Goal: Task Accomplishment & Management: Manage account settings

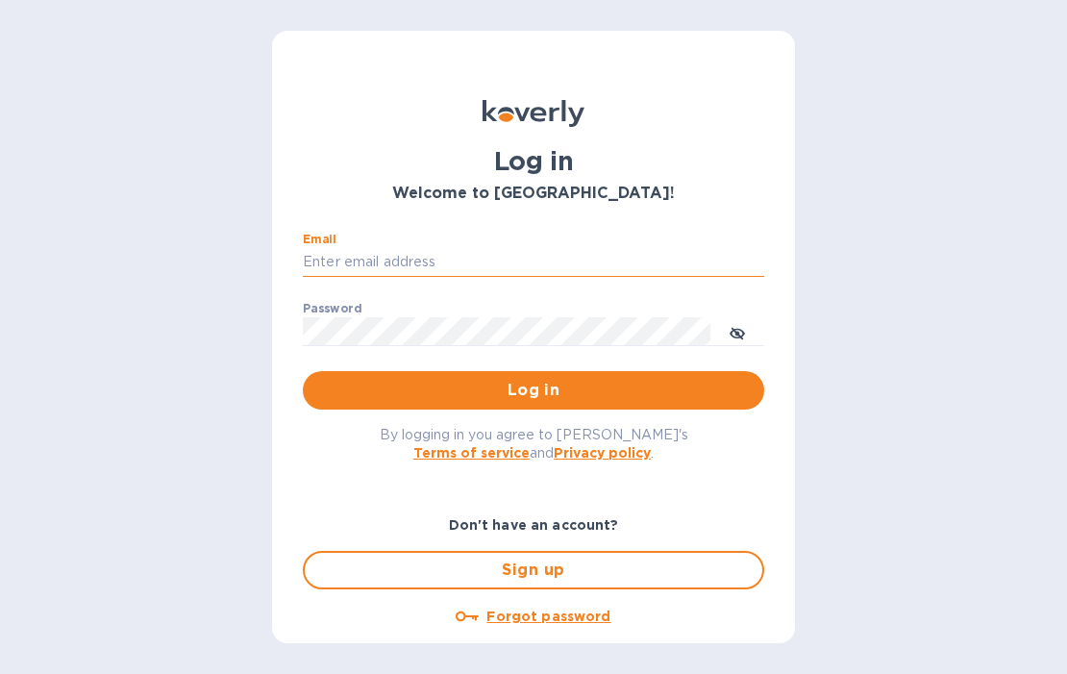
click at [391, 262] on input "Email" at bounding box center [533, 262] width 461 height 29
type input "info@floraisonselections.com"
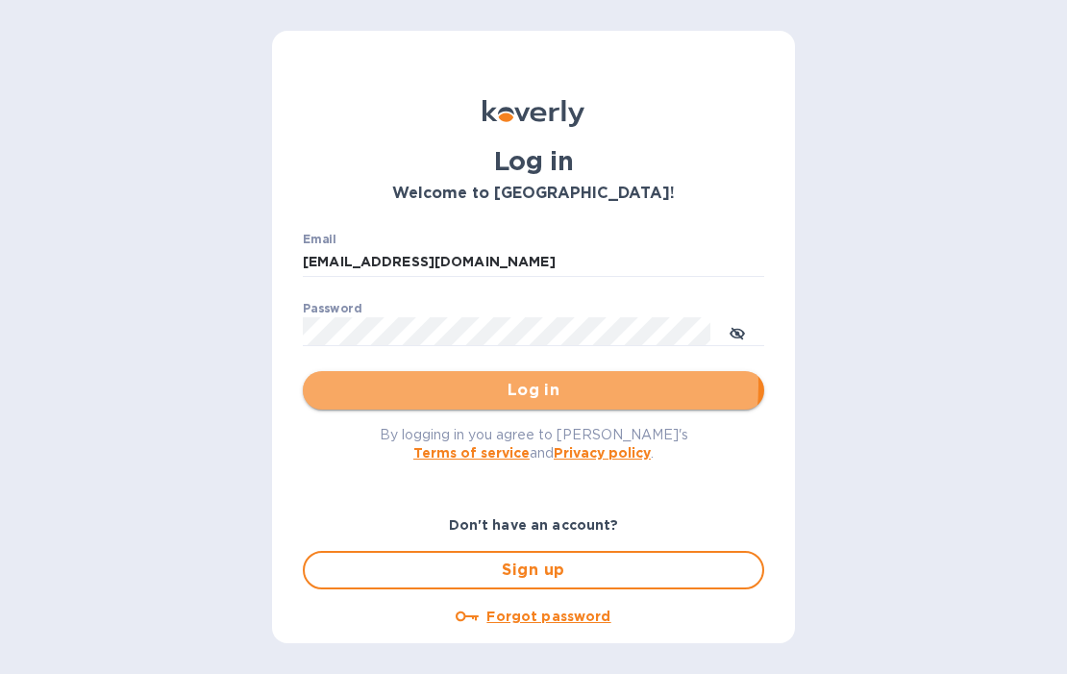
click at [529, 385] on span "Log in" at bounding box center [533, 390] width 431 height 23
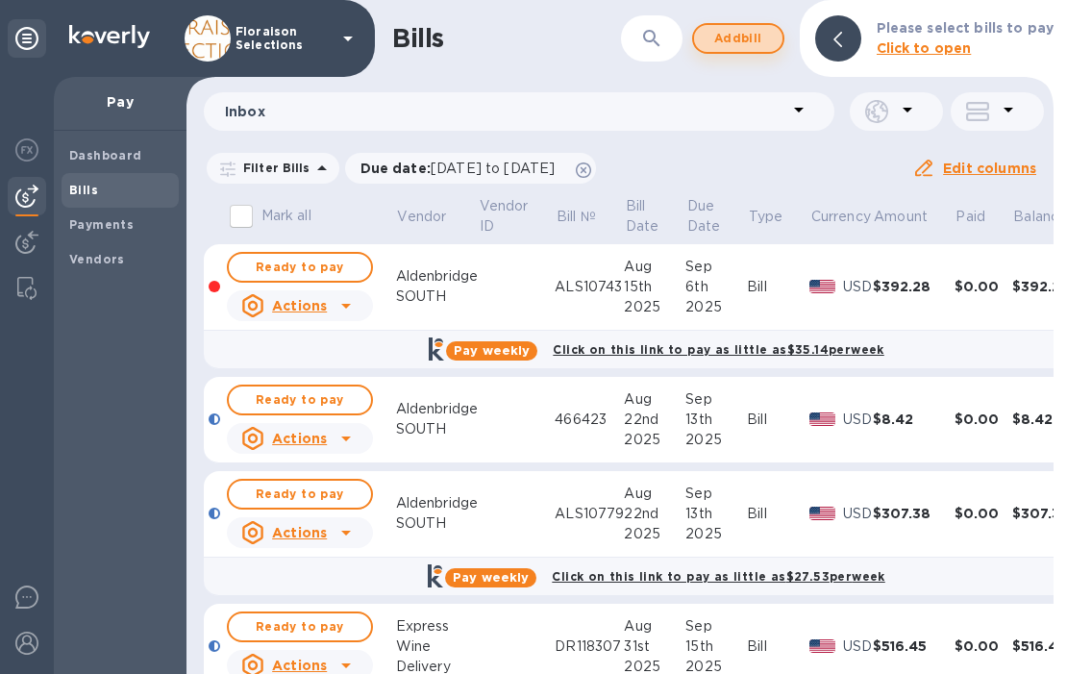
click at [734, 41] on span "Add bill" at bounding box center [738, 38] width 58 height 23
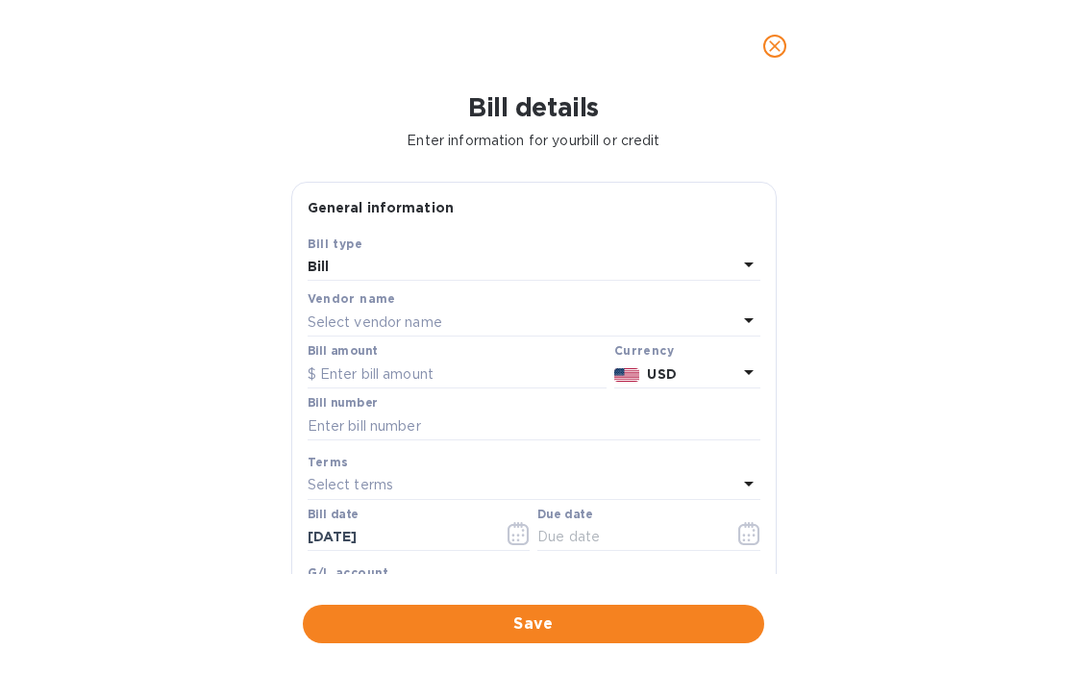
click at [345, 319] on p "Select vendor name" at bounding box center [375, 322] width 135 height 20
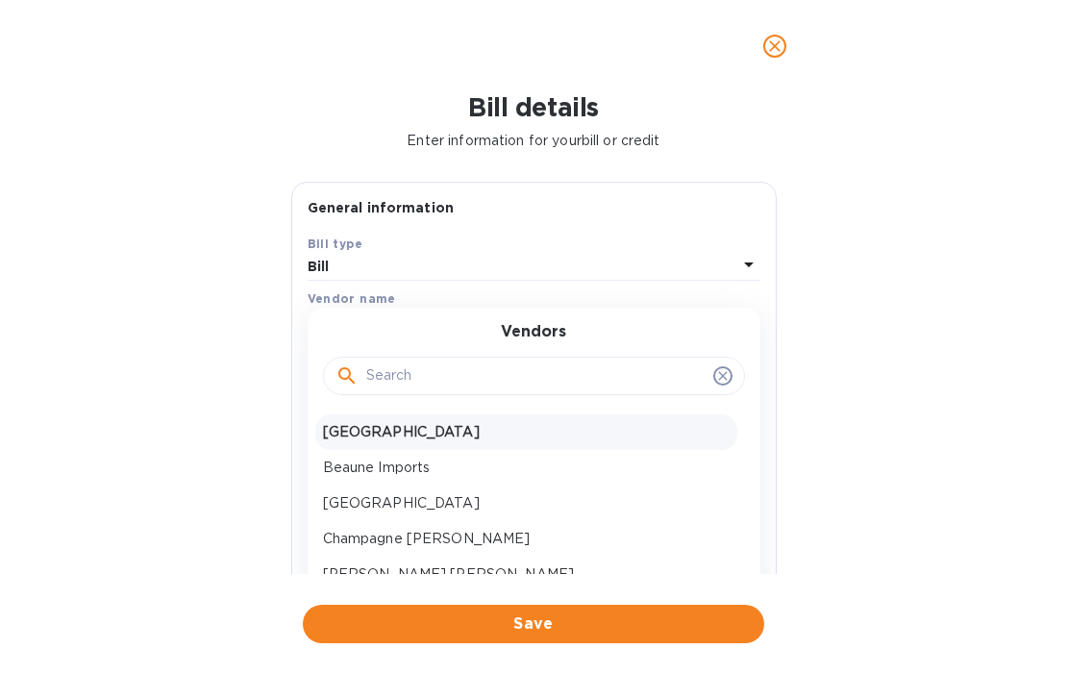
click at [376, 435] on p "Aldenbridge SOUTH" at bounding box center [526, 432] width 407 height 20
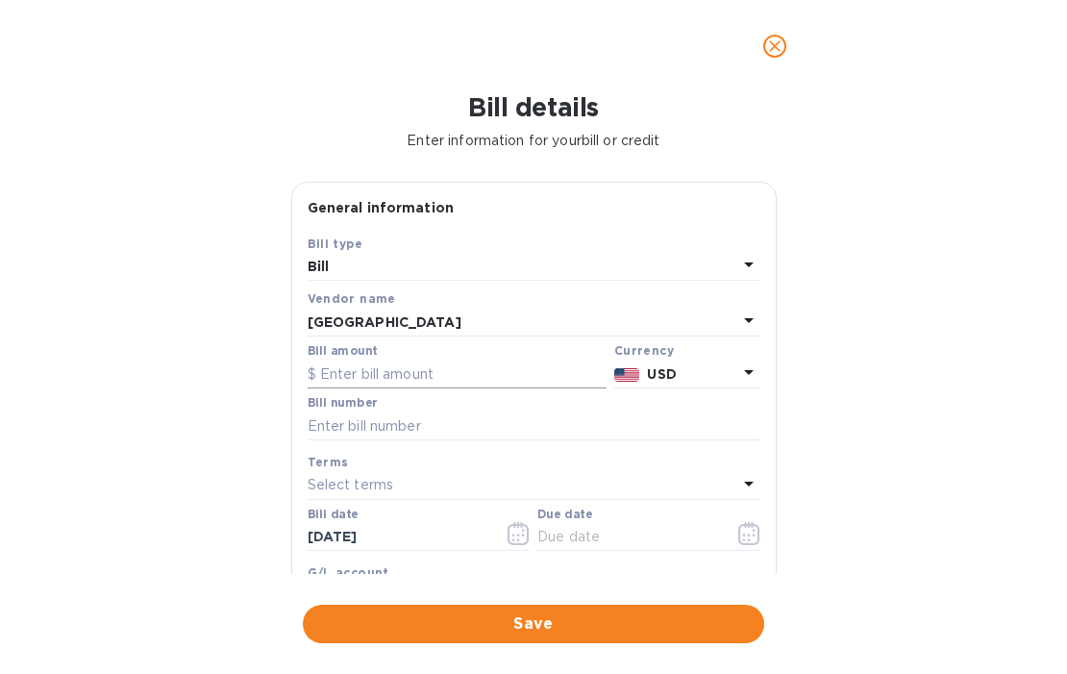
click at [425, 367] on input "text" at bounding box center [457, 374] width 299 height 29
type input "67.27"
click at [378, 426] on input "text" at bounding box center [534, 425] width 453 height 29
paste input "ALS10816"
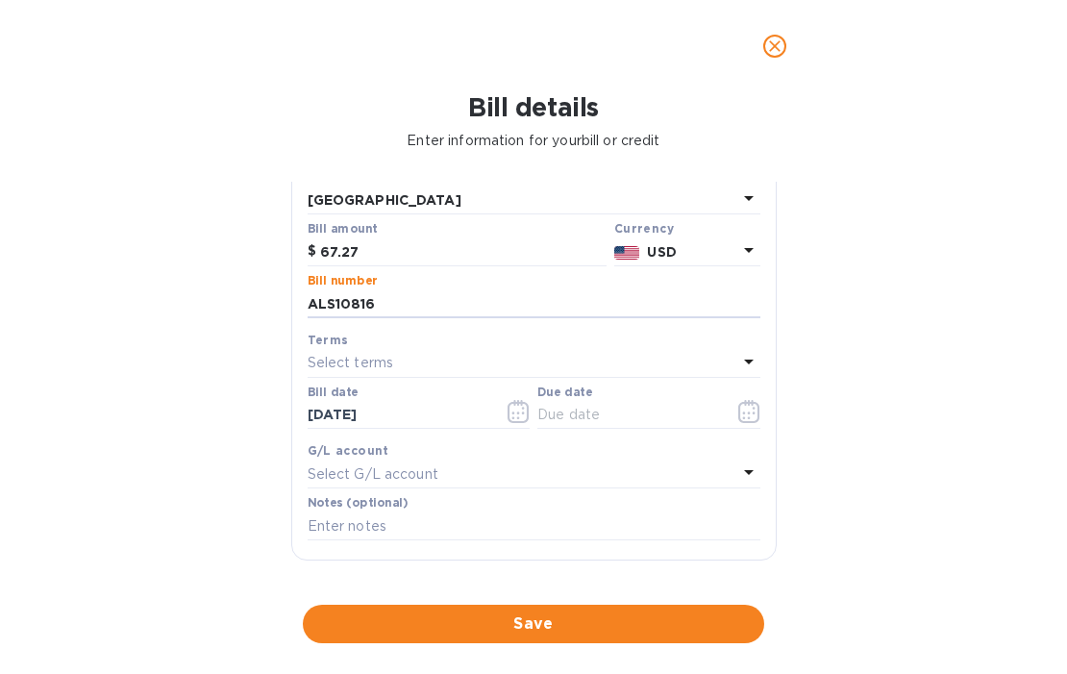
scroll to position [135, 0]
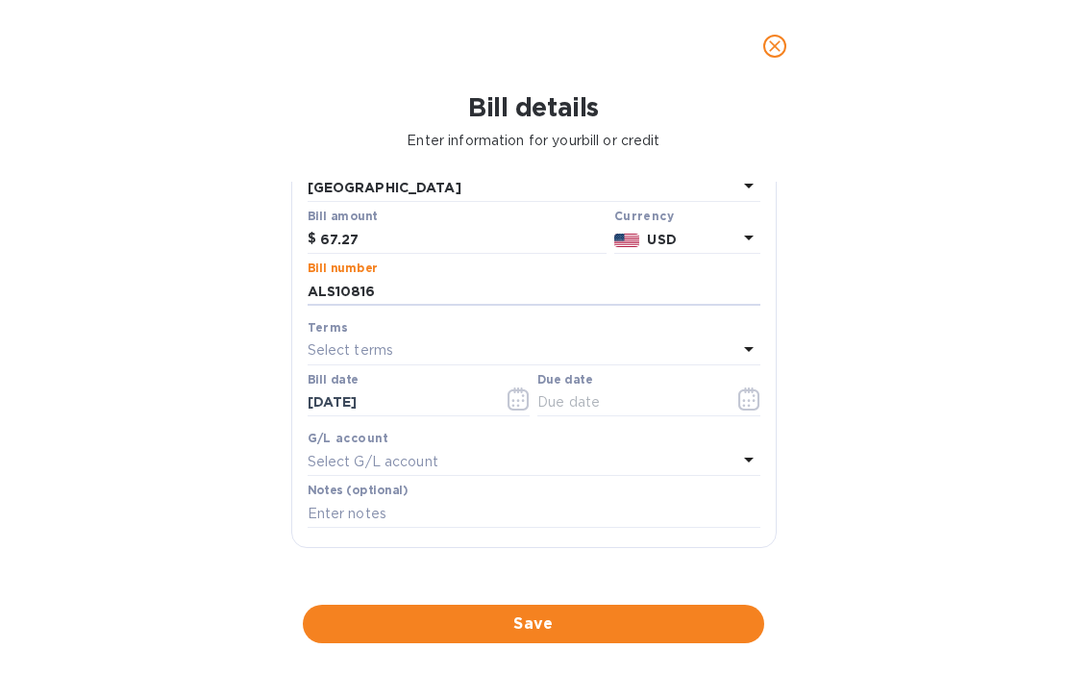
type input "ALS10816"
click at [520, 409] on icon "button" at bounding box center [519, 398] width 22 height 23
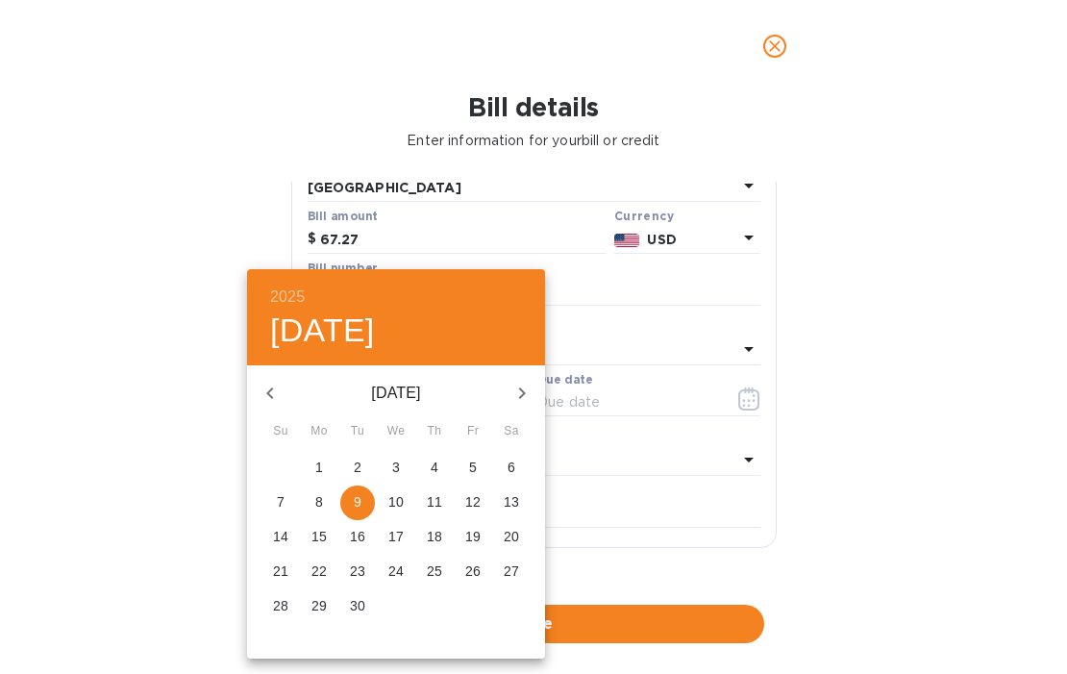
click at [270, 393] on icon "button" at bounding box center [270, 393] width 23 height 23
click at [475, 604] on p "29" at bounding box center [472, 605] width 15 height 19
type input "08/29/2025"
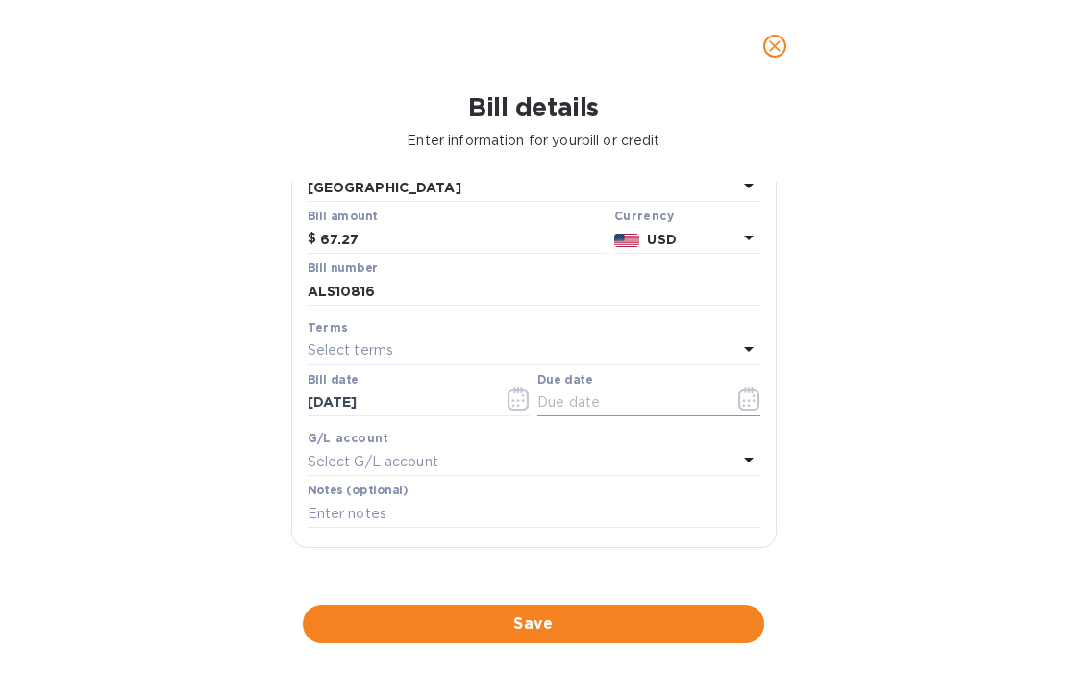
click at [739, 391] on icon "button" at bounding box center [748, 398] width 21 height 23
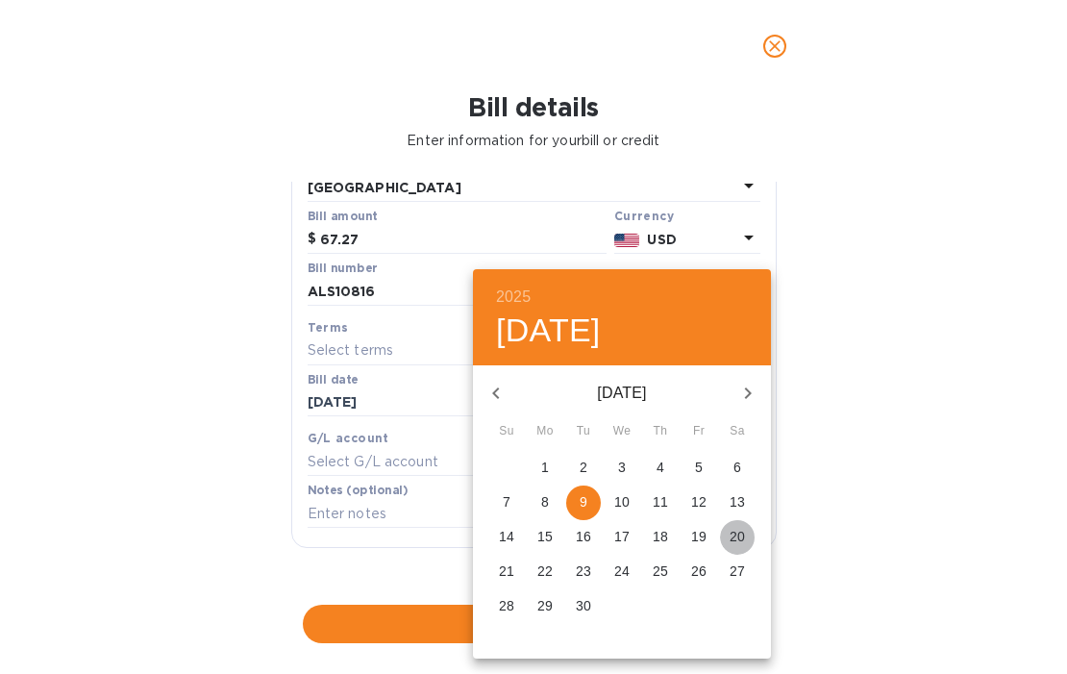
click at [737, 534] on p "20" at bounding box center [737, 536] width 15 height 19
type input "09/20/2025"
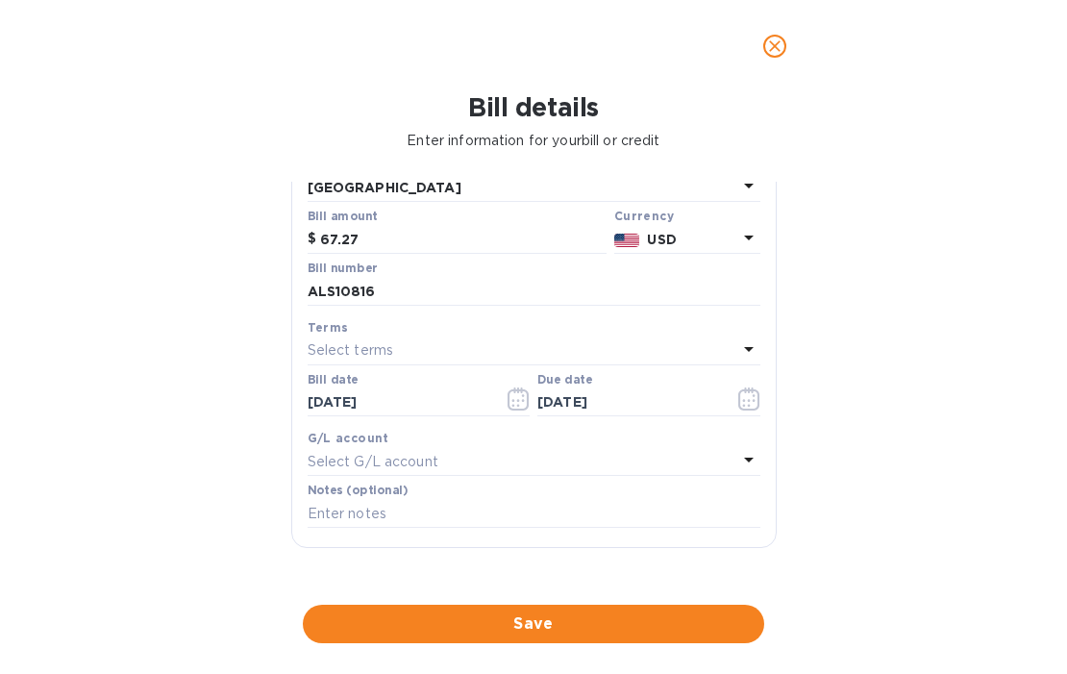
click at [871, 475] on div "Bill details Enter information for your bill or credit General information Save…" at bounding box center [533, 383] width 1067 height 582
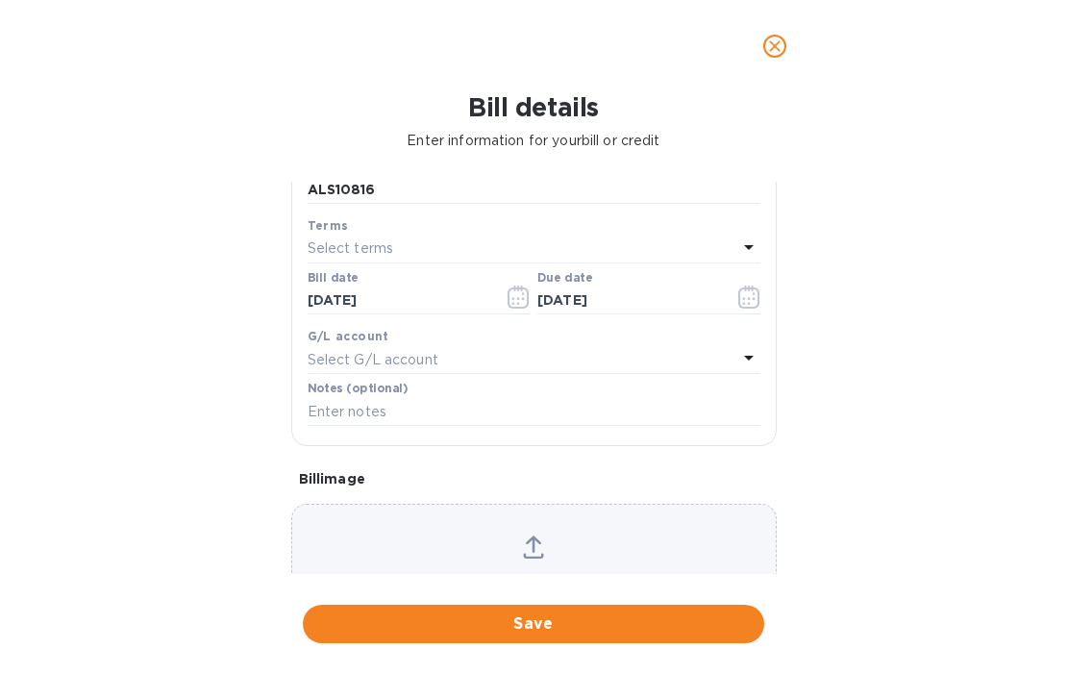
scroll to position [330, 0]
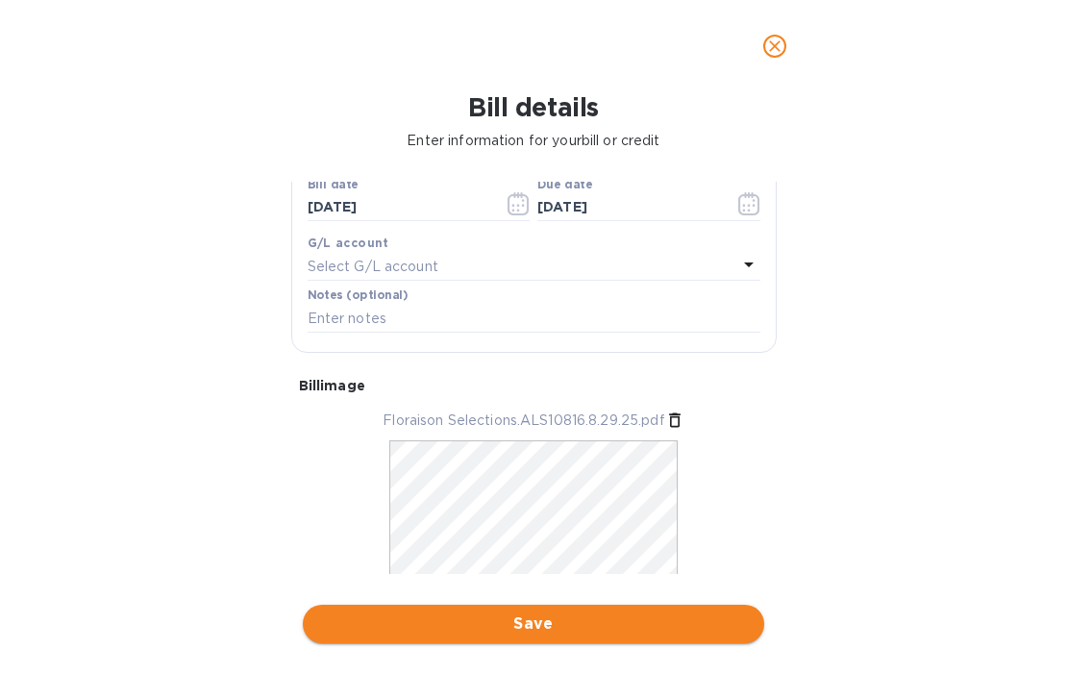
click at [419, 622] on span "Save" at bounding box center [533, 623] width 431 height 23
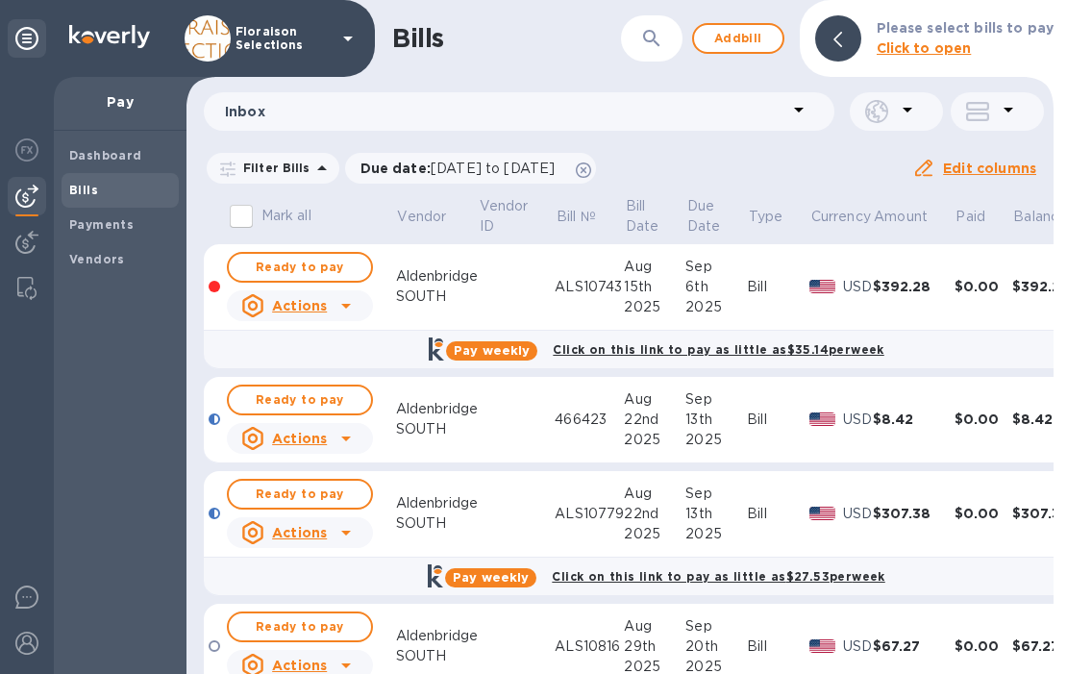
click at [297, 175] on p "Filter Bills" at bounding box center [273, 168] width 75 height 16
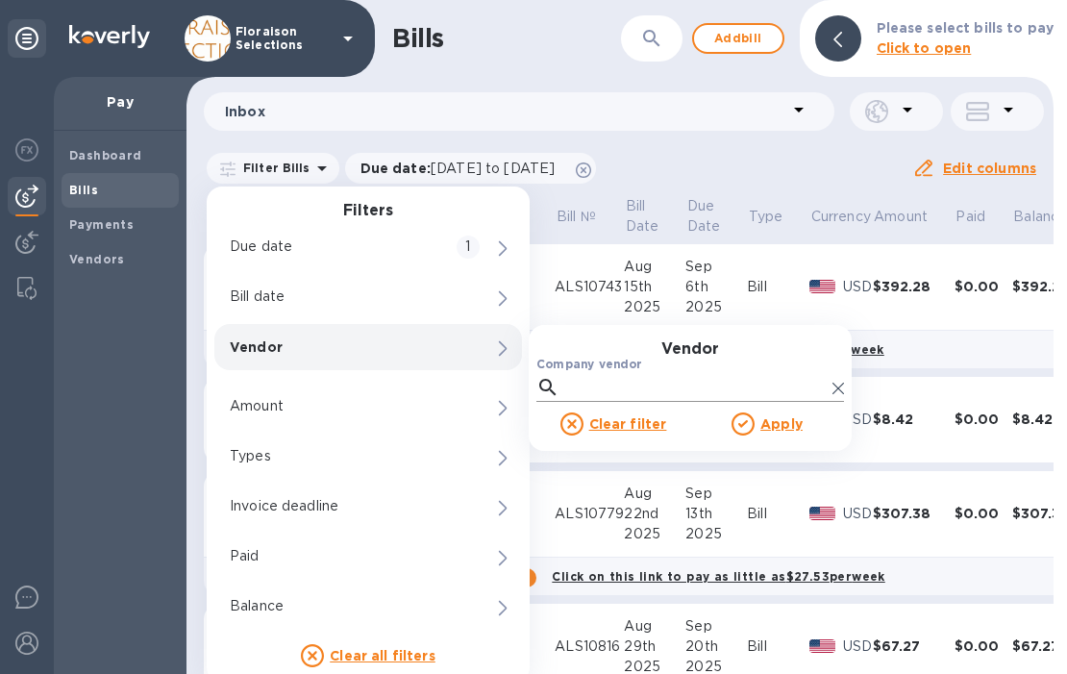
click at [612, 390] on input "Company vendor" at bounding box center [696, 387] width 258 height 29
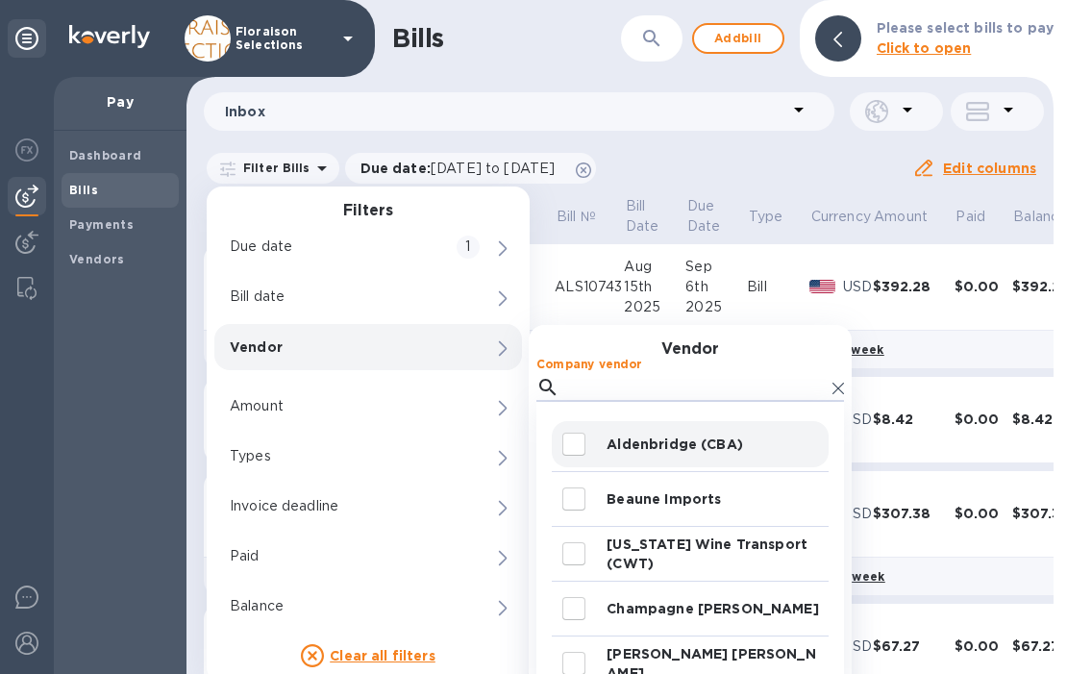
click at [572, 445] on input "decorative checkbox" at bounding box center [574, 444] width 40 height 40
checkbox input "true"
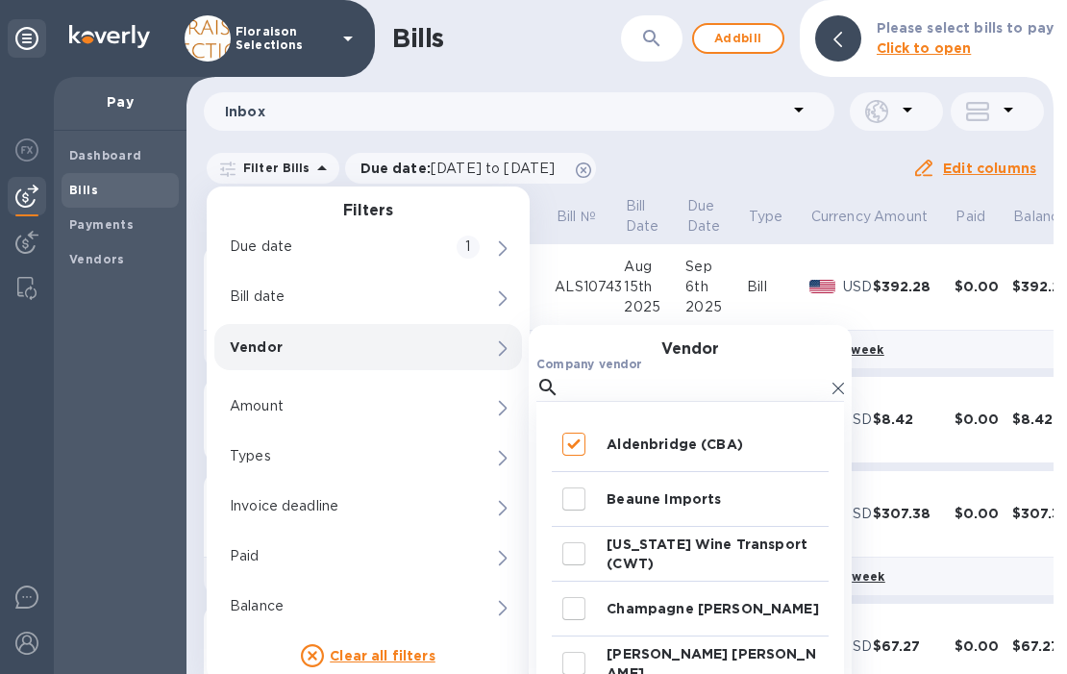
click at [742, 163] on div "Filter Bills Filters Due date 1 Bill date Vendor 0 Vendor Company vendor Aldenb…" at bounding box center [558, 168] width 708 height 37
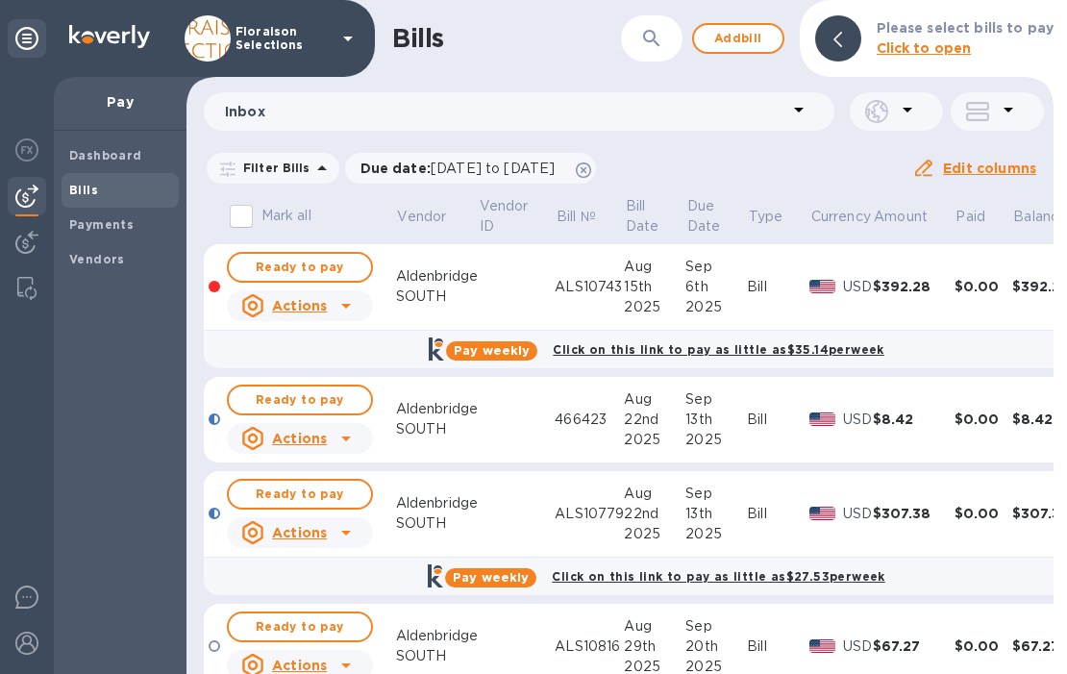
click at [303, 170] on p "Filter Bills" at bounding box center [273, 168] width 75 height 16
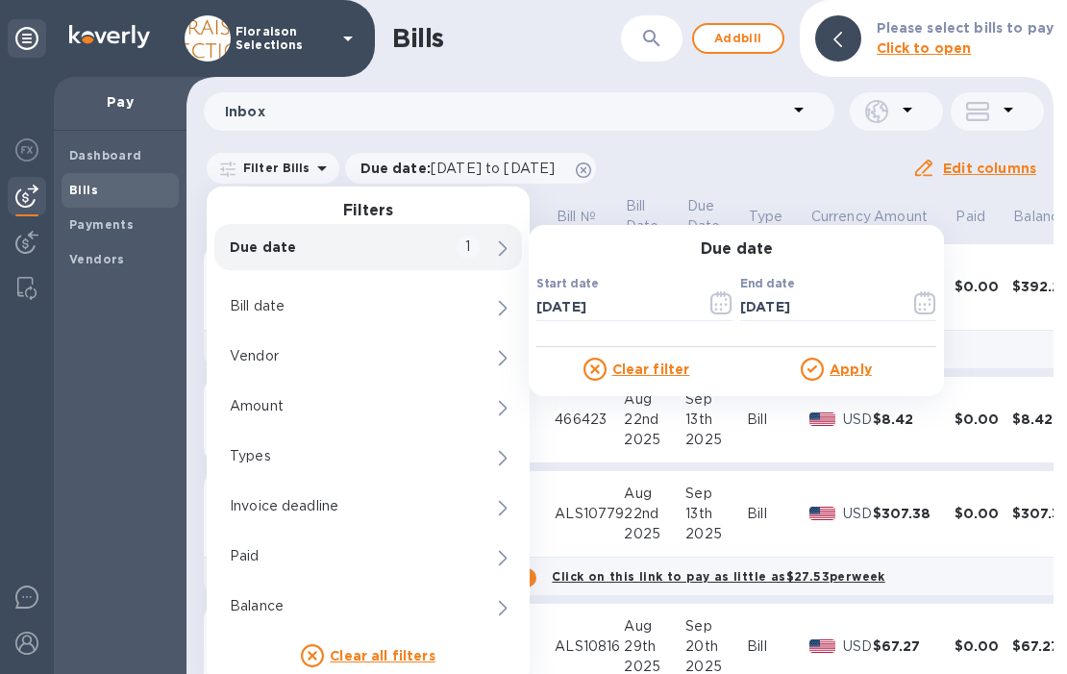
click at [833, 374] on u "Apply" at bounding box center [851, 368] width 42 height 15
